Goal: Find specific page/section: Find specific page/section

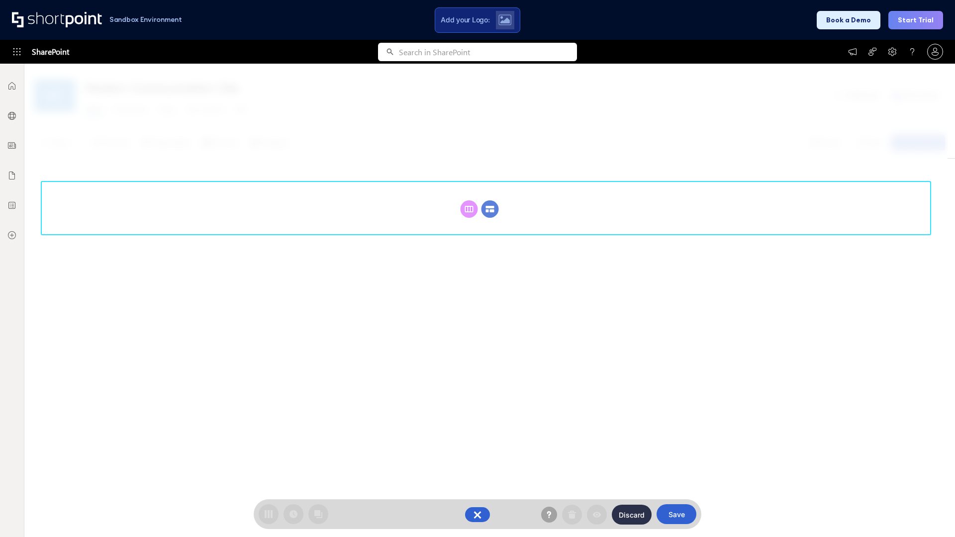
scroll to position [137, 0]
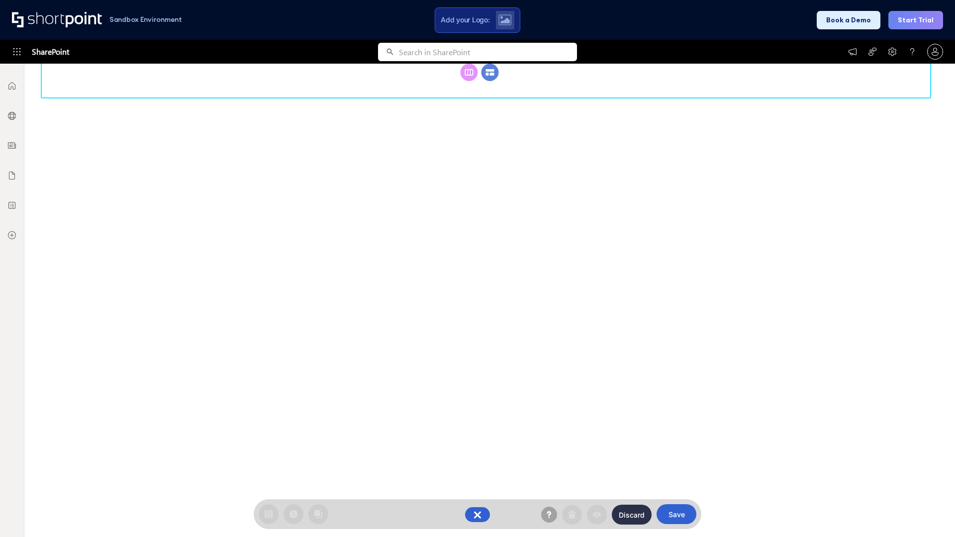
click at [490, 81] on circle at bounding box center [489, 72] width 17 height 17
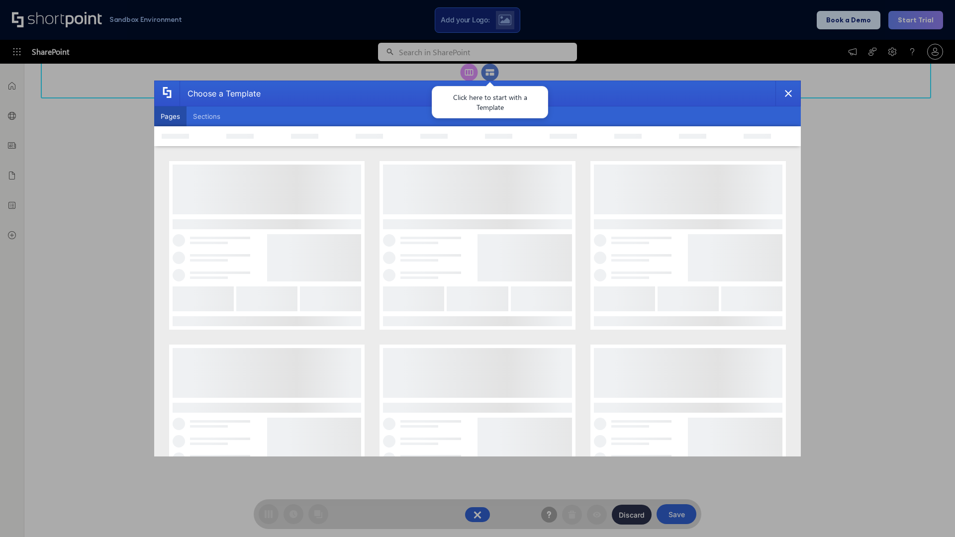
scroll to position [0, 0]
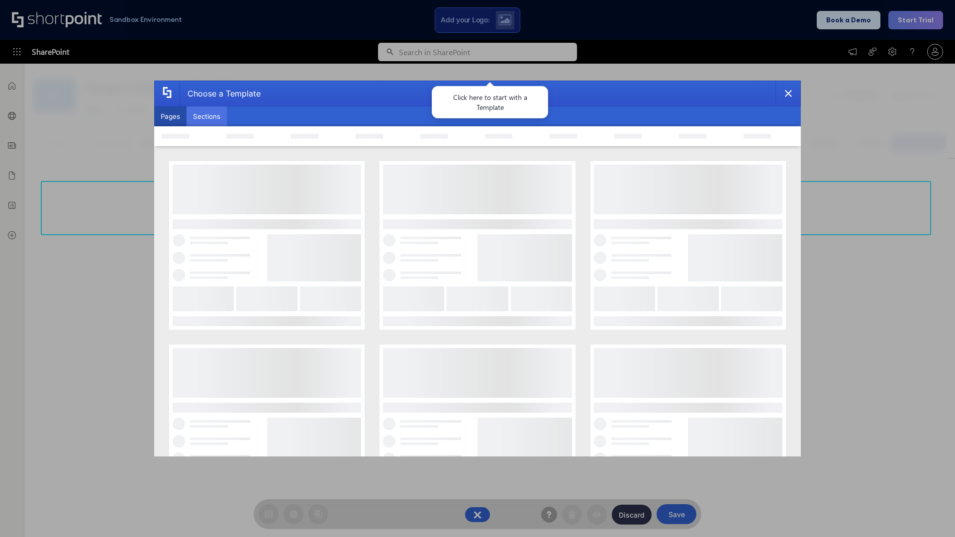
click at [206, 116] on button "Sections" at bounding box center [206, 116] width 40 height 20
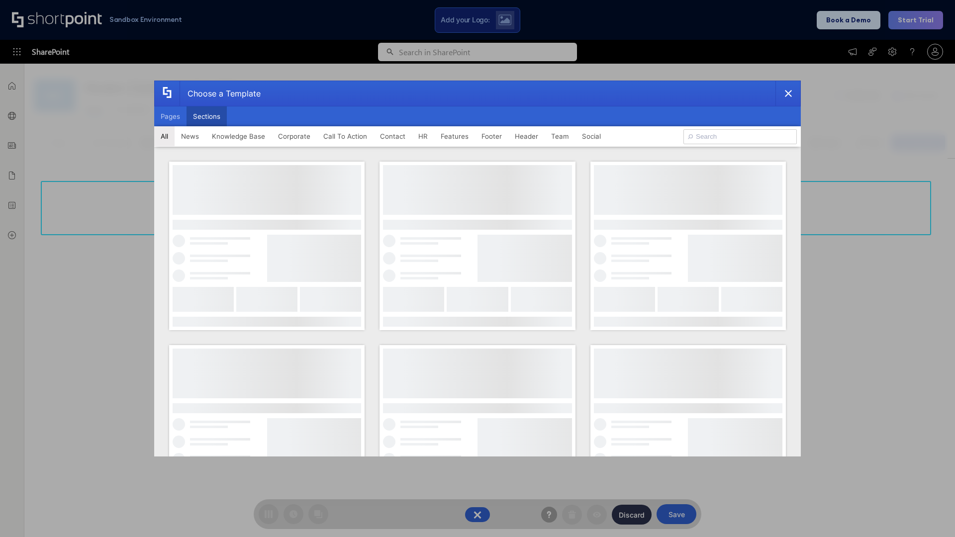
type input "Footer 2"
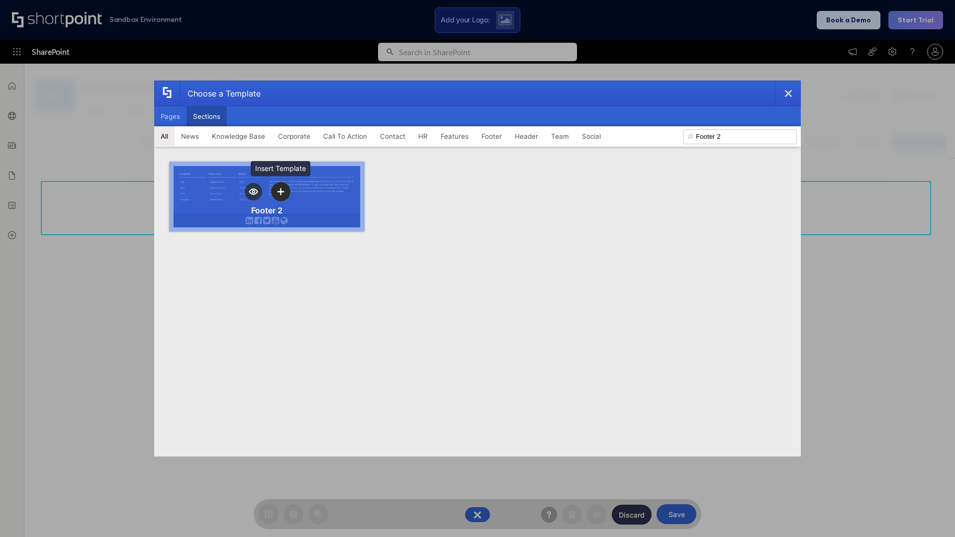
click at [280, 191] on icon "template selector" at bounding box center [280, 191] width 7 height 7
